Goal: Information Seeking & Learning: Learn about a topic

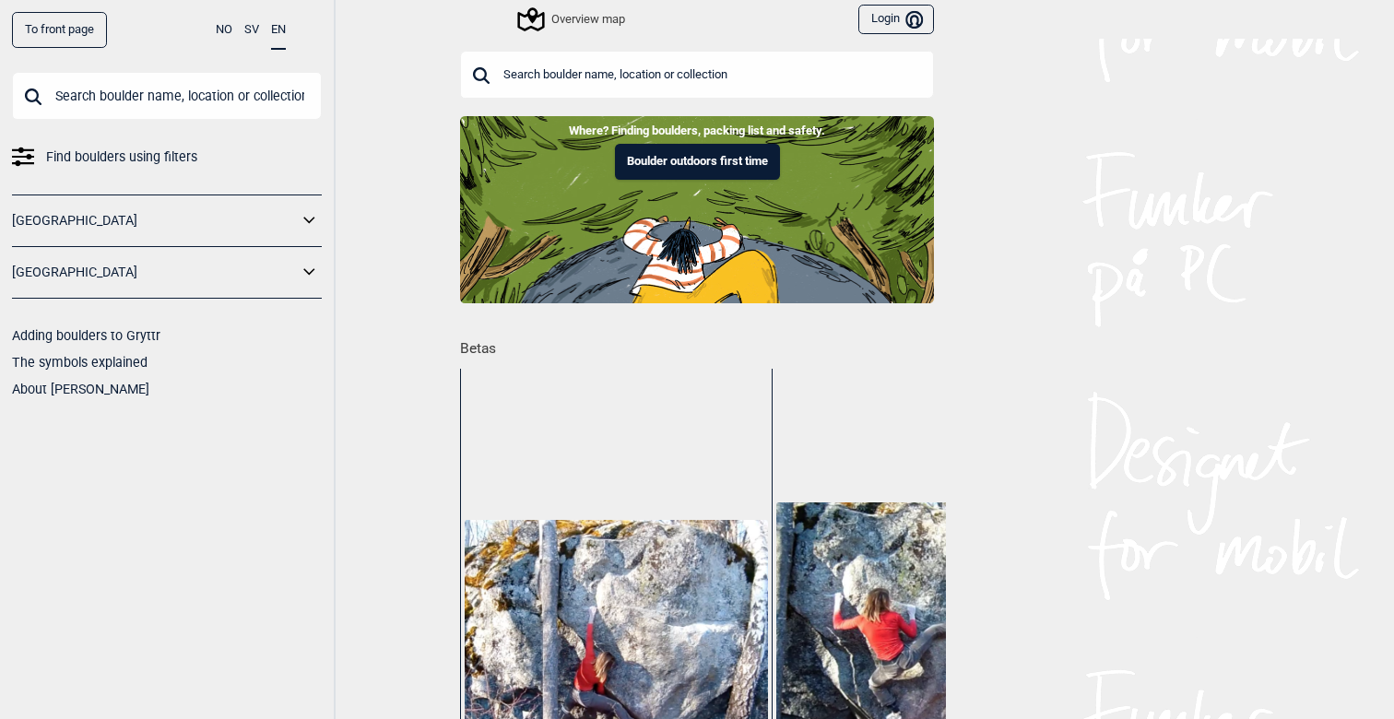
click at [174, 80] on input "text" at bounding box center [167, 96] width 310 height 48
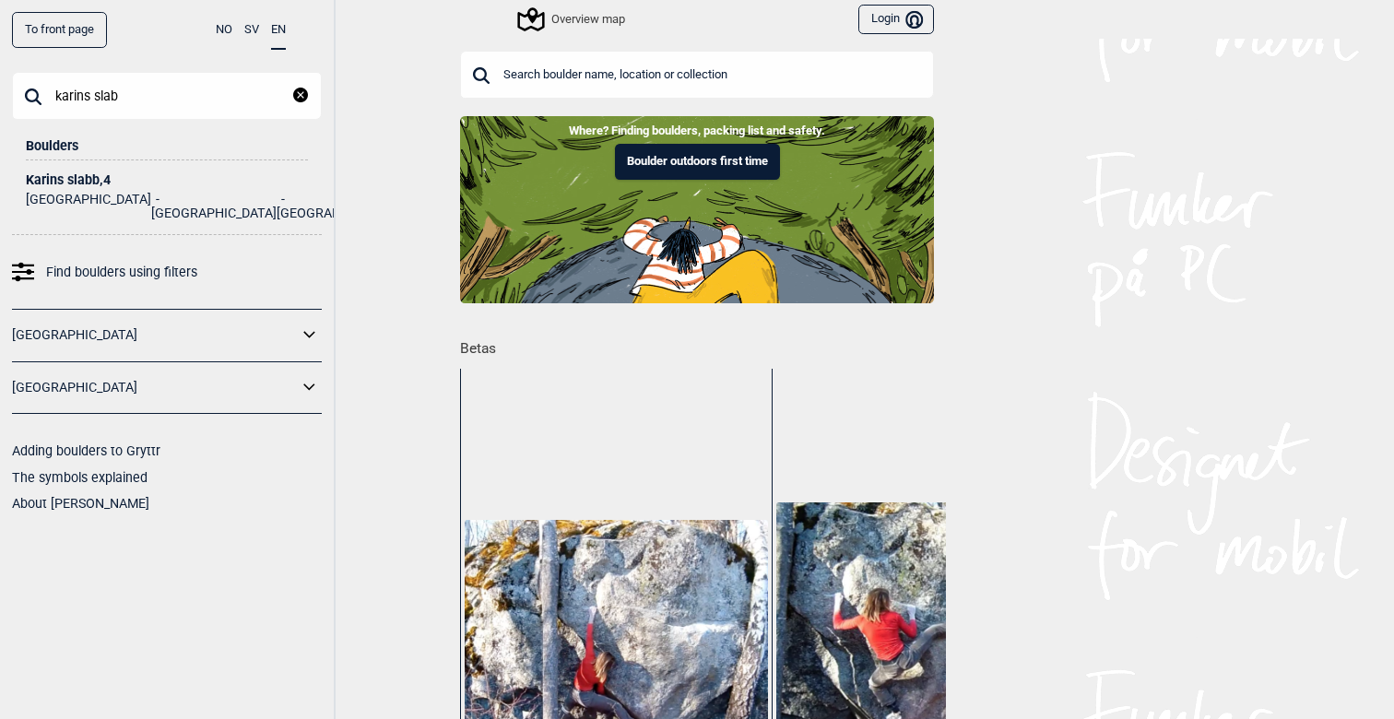
type input "karins slab"
click at [111, 184] on div "Karins slabb , 4" at bounding box center [167, 180] width 282 height 14
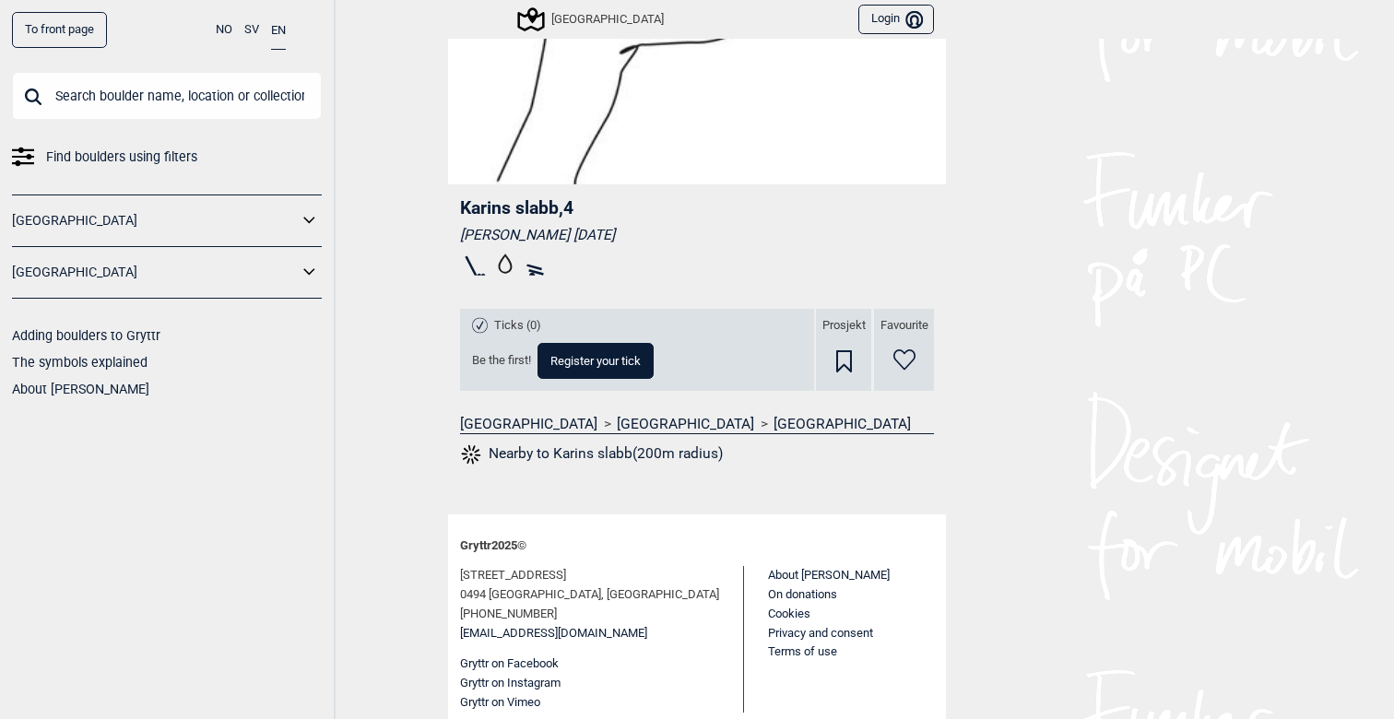
scroll to position [384, 0]
click at [599, 452] on button "Nearby to Karins slabb(200m radius)" at bounding box center [591, 456] width 263 height 24
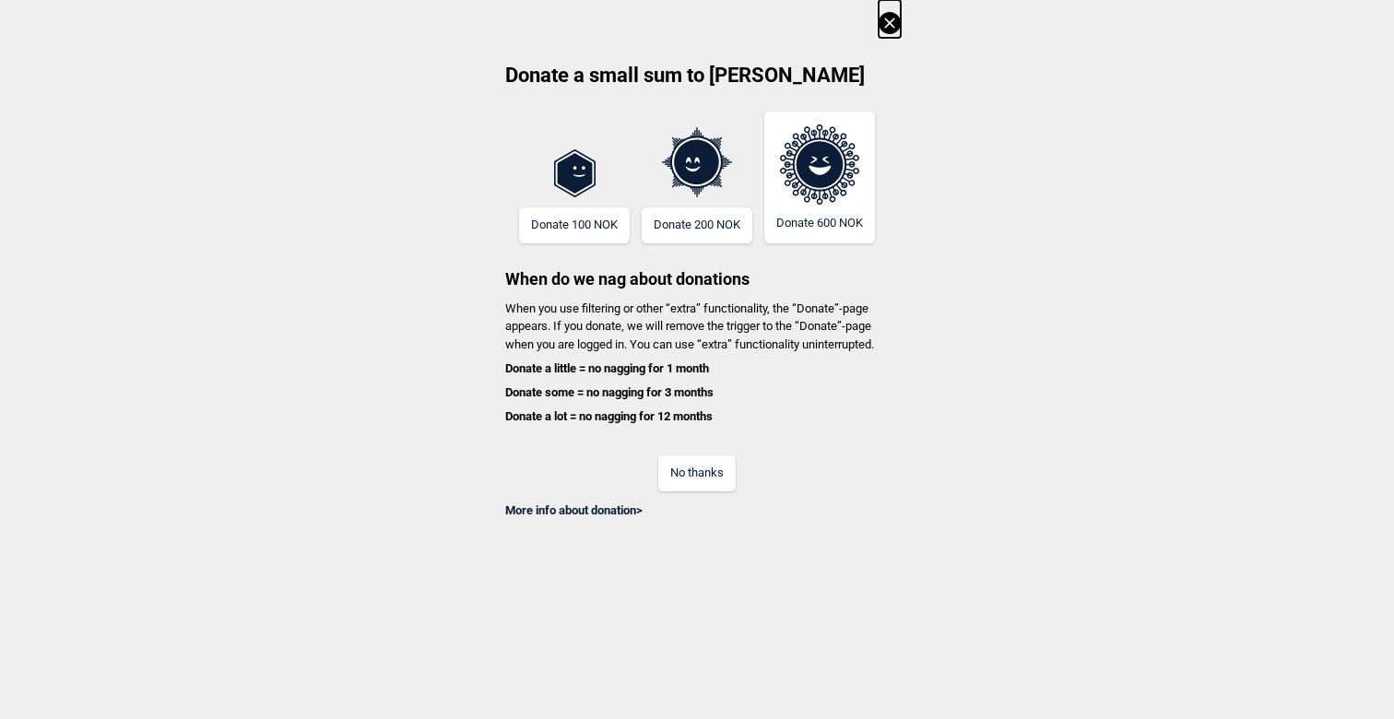
scroll to position [0, 1714]
click at [892, 30] on icon at bounding box center [890, 23] width 22 height 22
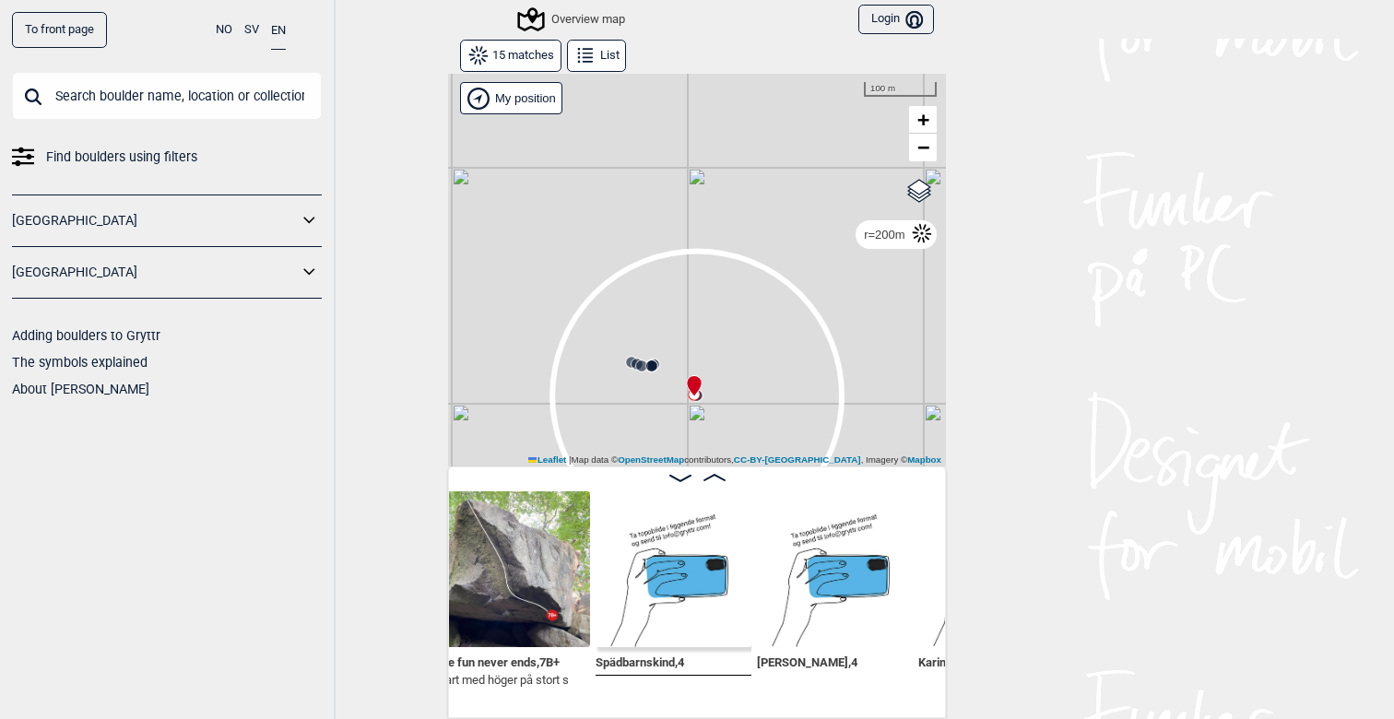
scroll to position [0, 1422]
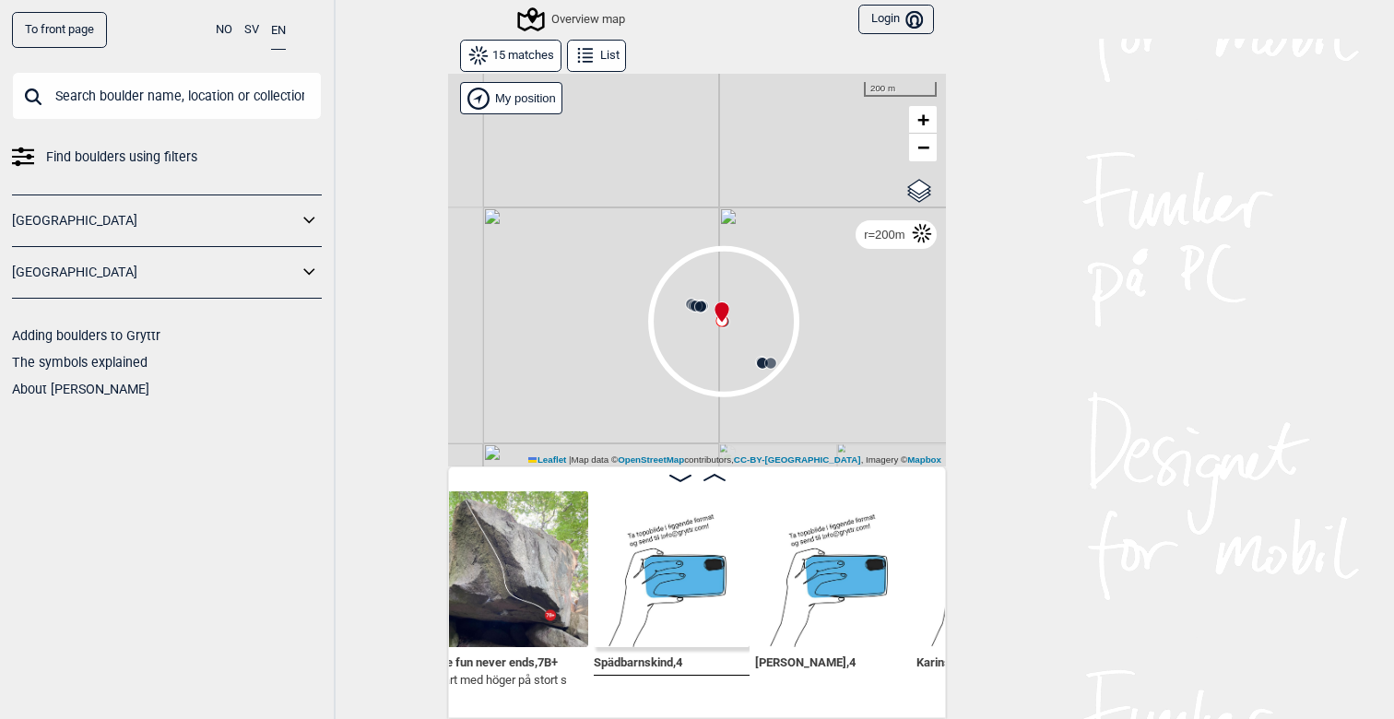
drag, startPoint x: 803, startPoint y: 370, endPoint x: 801, endPoint y: 237, distance: 132.8
click at [801, 237] on div "Gol [GEOGRAPHIC_DATA] Kolomoen [GEOGRAPHIC_DATA] [GEOGRAPHIC_DATA][PERSON_NAME]…" at bounding box center [697, 270] width 498 height 394
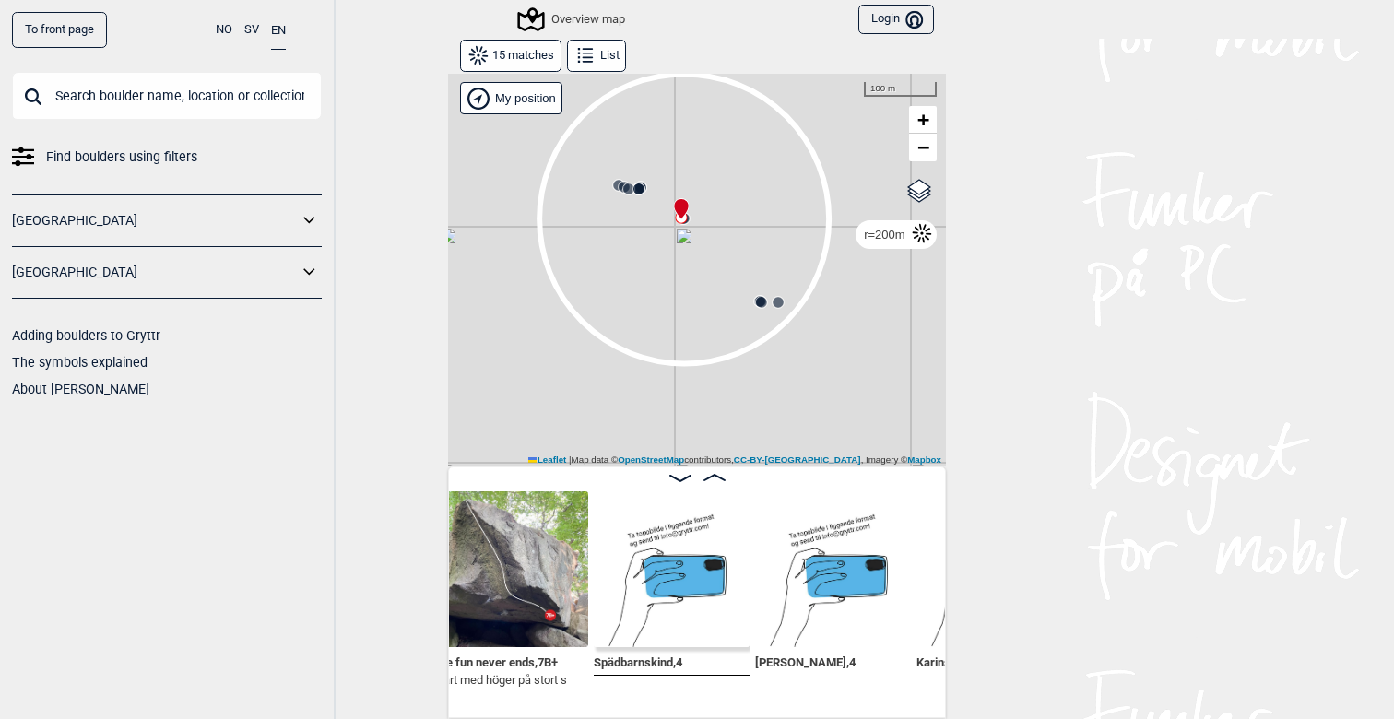
click at [664, 599] on img at bounding box center [672, 569] width 156 height 156
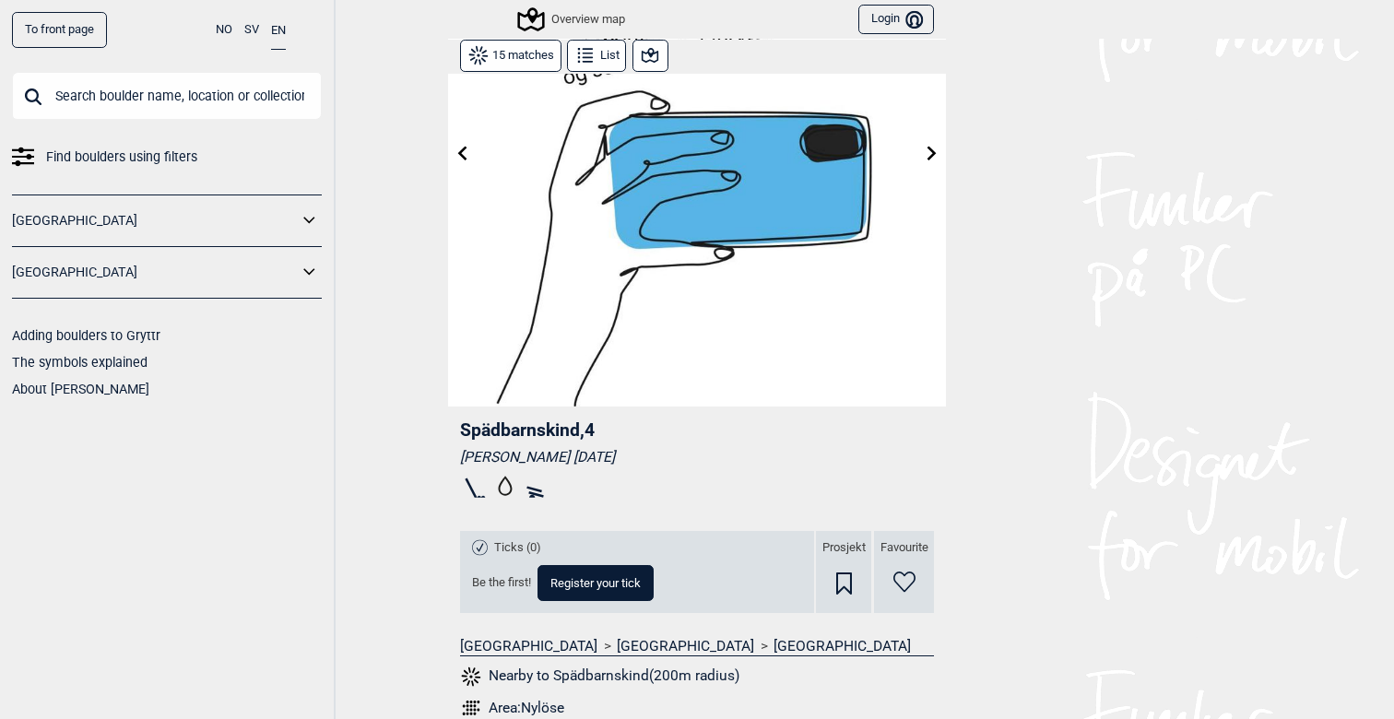
scroll to position [33, 0]
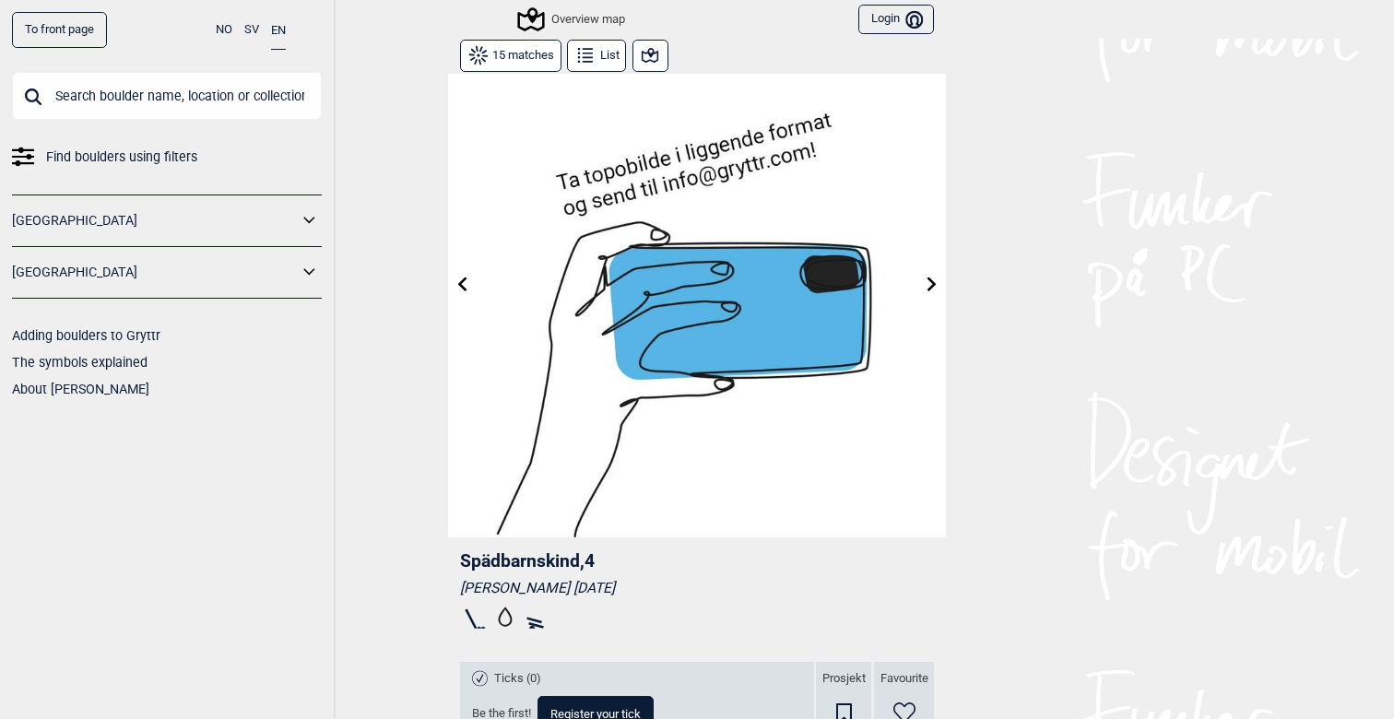
click at [466, 284] on icon at bounding box center [462, 284] width 15 height 15
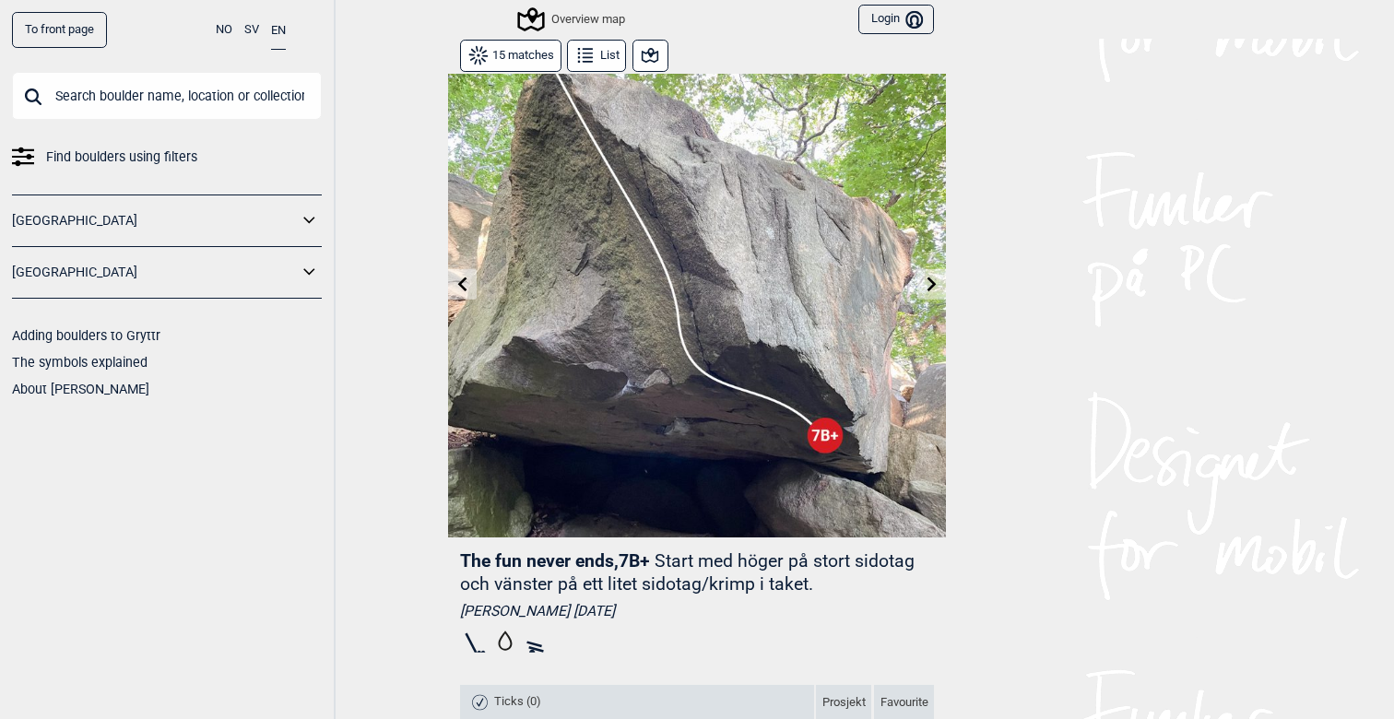
click at [927, 281] on icon at bounding box center [932, 284] width 15 height 15
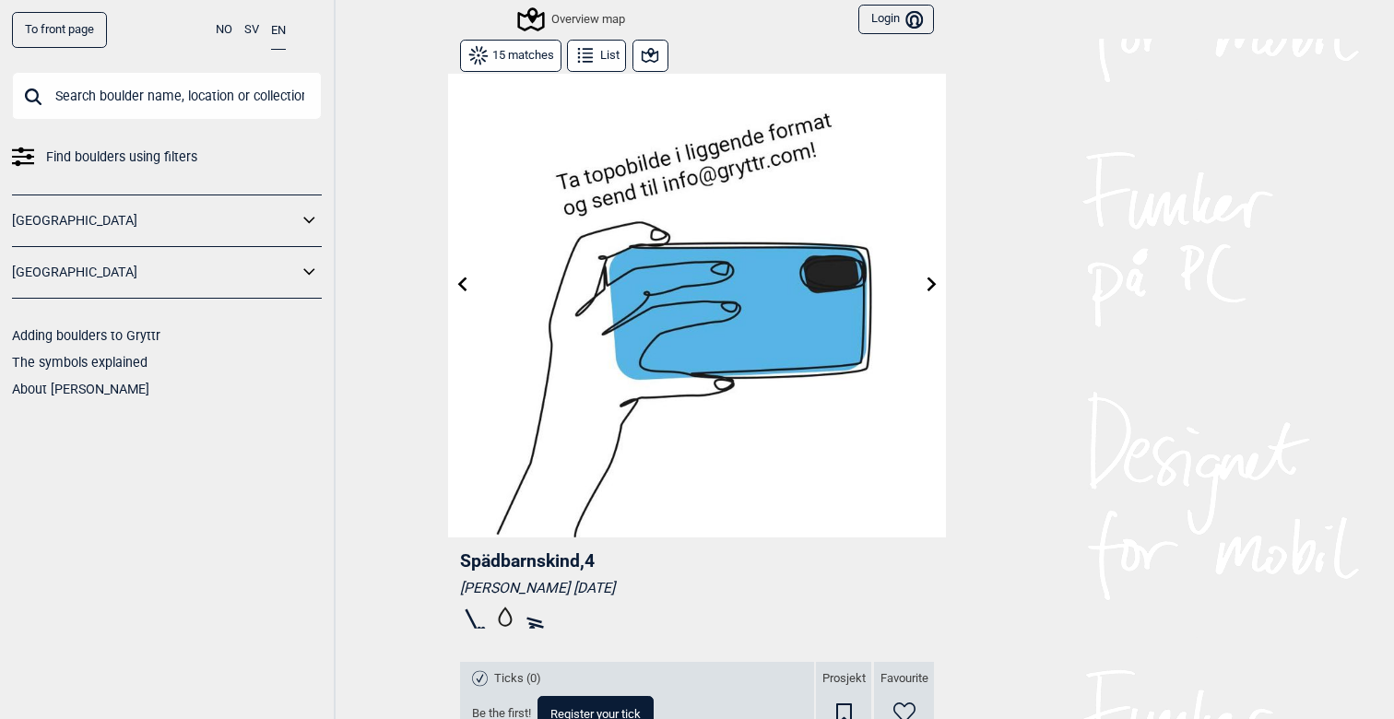
click at [927, 281] on icon at bounding box center [932, 284] width 15 height 15
click at [930, 278] on icon at bounding box center [932, 284] width 9 height 15
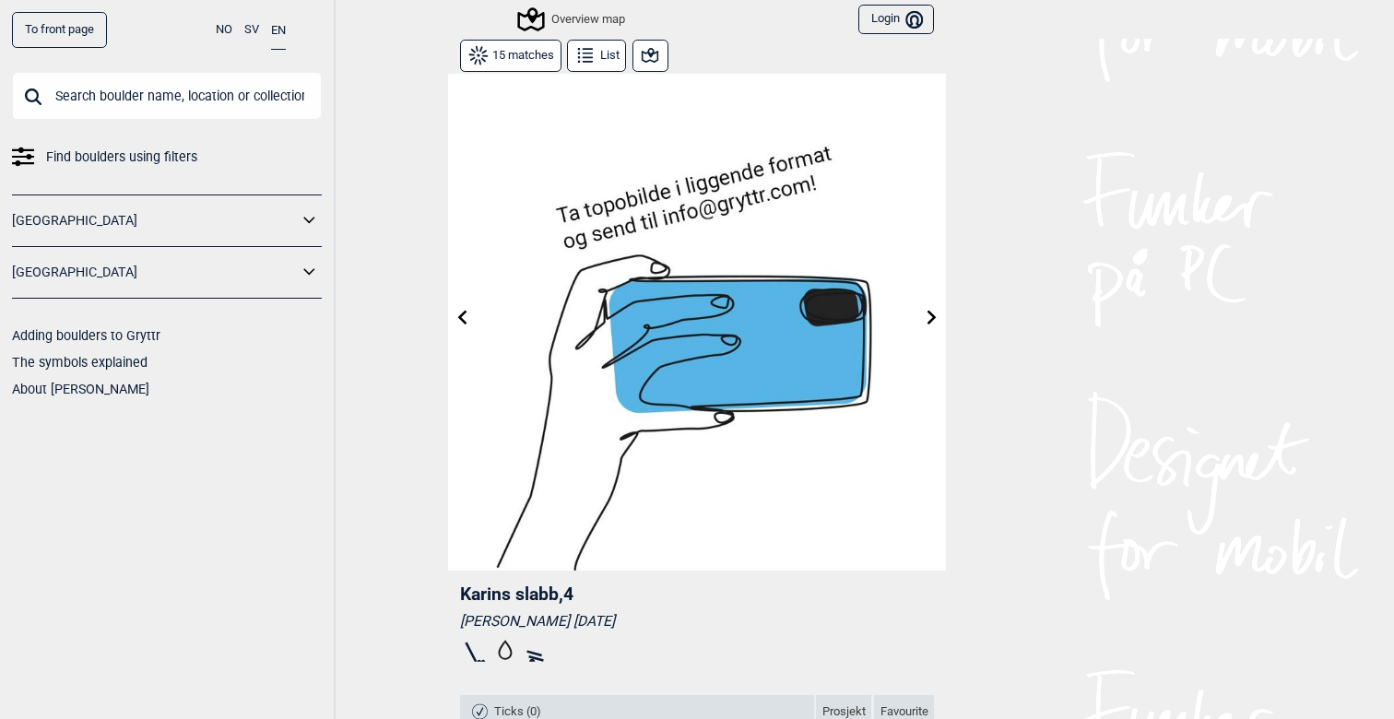
click at [652, 61] on icon at bounding box center [650, 55] width 17 height 15
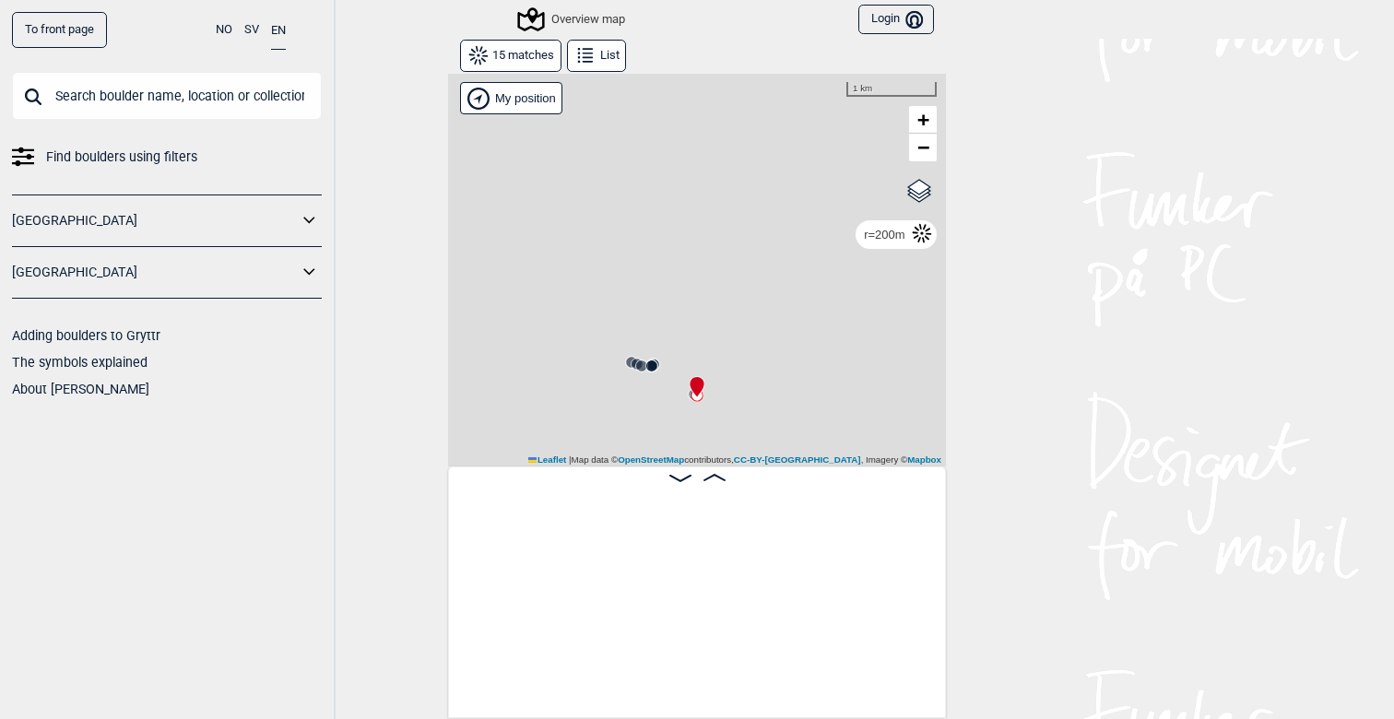
scroll to position [0, 1714]
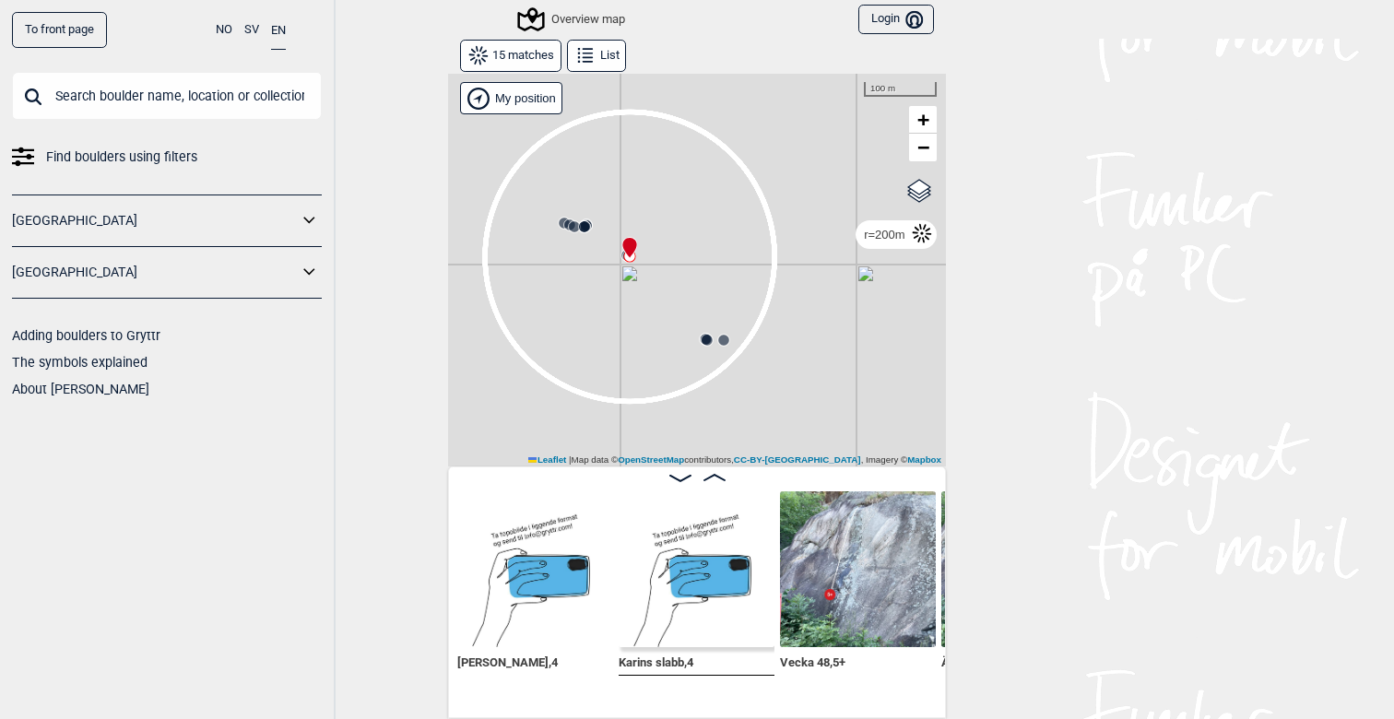
drag, startPoint x: 781, startPoint y: 358, endPoint x: 714, endPoint y: 219, distance: 154.6
click at [714, 219] on div "Gol [GEOGRAPHIC_DATA] Kolomoen [GEOGRAPHIC_DATA] [GEOGRAPHIC_DATA][PERSON_NAME]…" at bounding box center [697, 270] width 498 height 394
click at [915, 199] on span "Google satellite" at bounding box center [892, 204] width 67 height 11
click at [859, 197] on input "Google satellite" at bounding box center [853, 203] width 12 height 12
radio input "true"
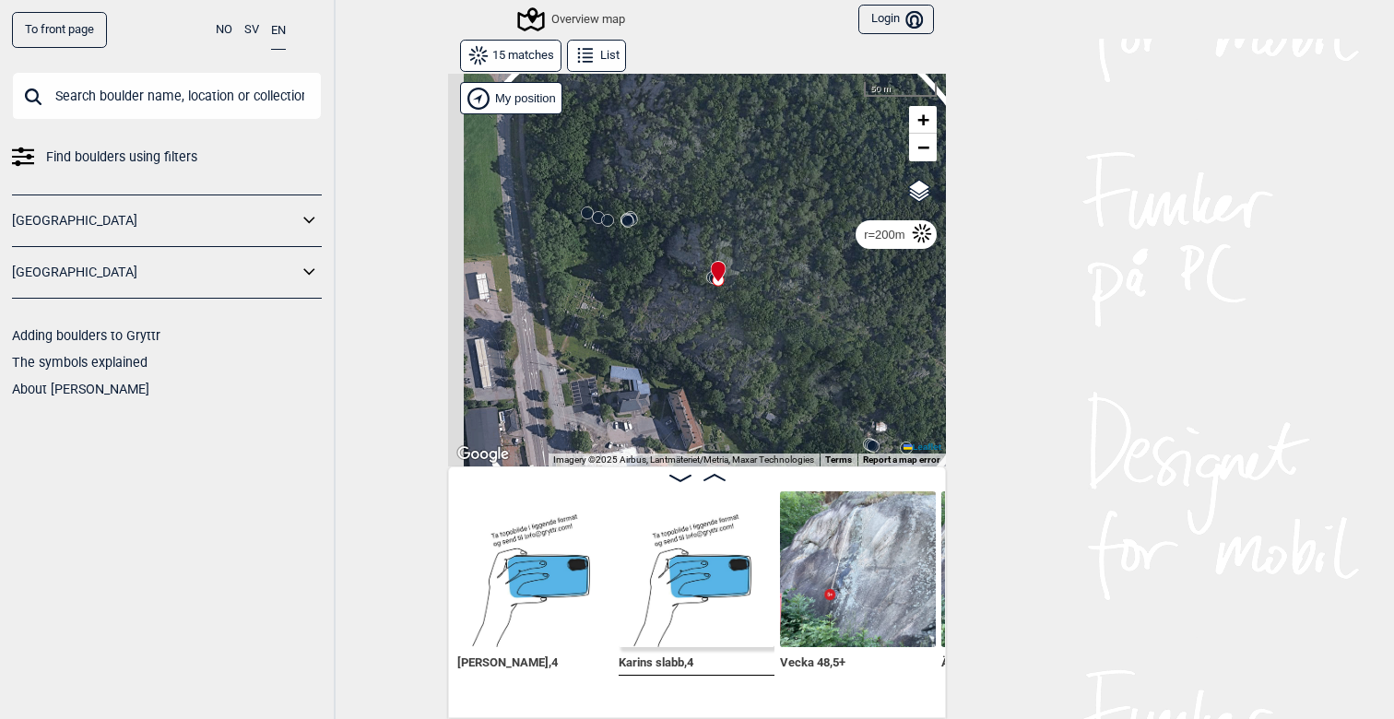
drag, startPoint x: 670, startPoint y: 275, endPoint x: 760, endPoint y: 296, distance: 91.9
click at [760, 296] on div "Gol [GEOGRAPHIC_DATA] Kolomoen [GEOGRAPHIC_DATA] [GEOGRAPHIC_DATA][PERSON_NAME]…" at bounding box center [697, 270] width 498 height 394
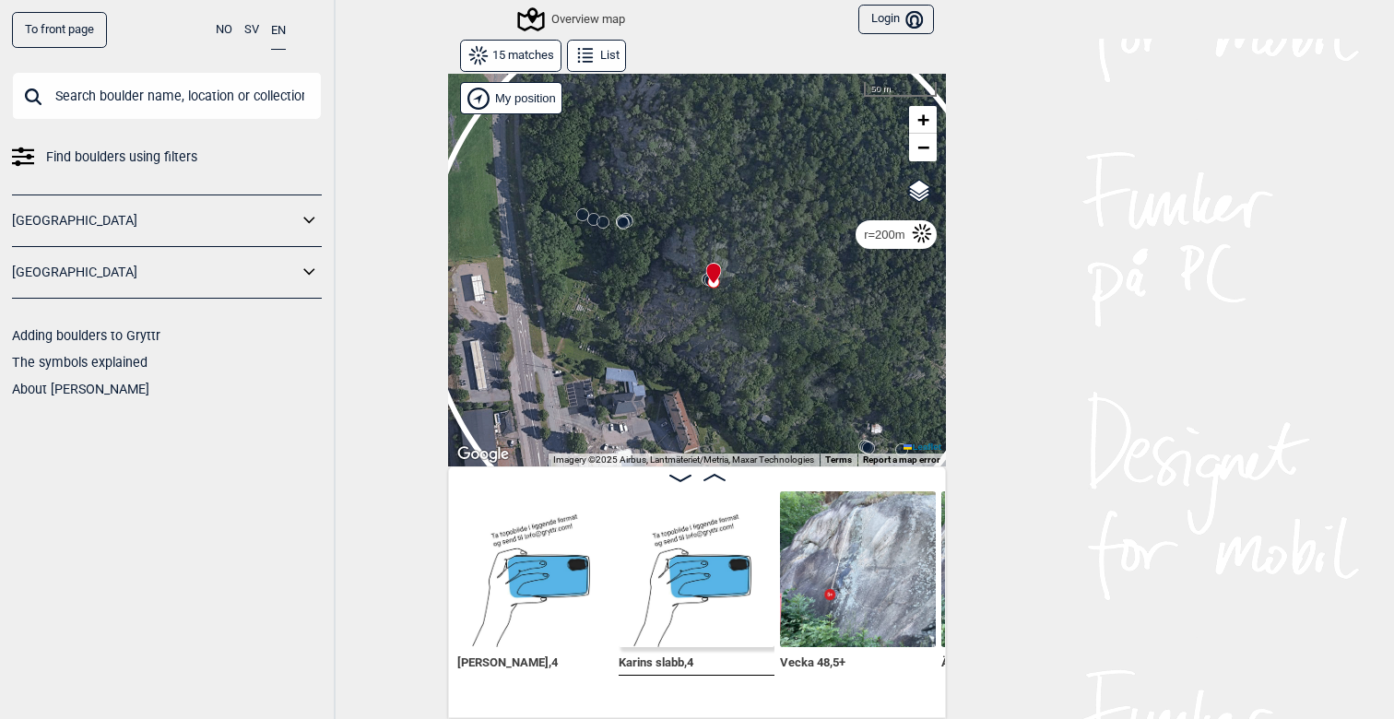
click at [1016, 1] on header "To front page NO SV EN Find boulders using filters [GEOGRAPHIC_DATA] [GEOGRAPHI…" at bounding box center [697, 19] width 1394 height 39
